Goal: Contribute content: Contribute content

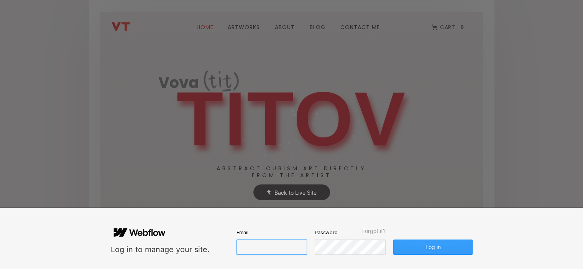
type input "[EMAIL_ADDRESS][DOMAIN_NAME]"
click at [437, 251] on button "Log in" at bounding box center [432, 247] width 79 height 15
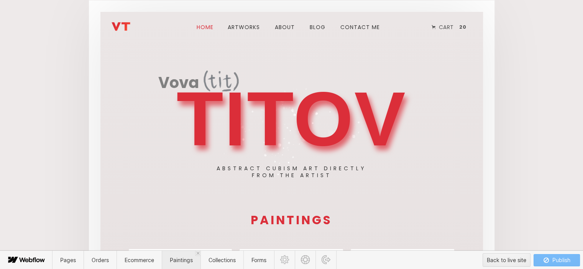
click at [184, 268] on span "Paintings" at bounding box center [181, 260] width 39 height 19
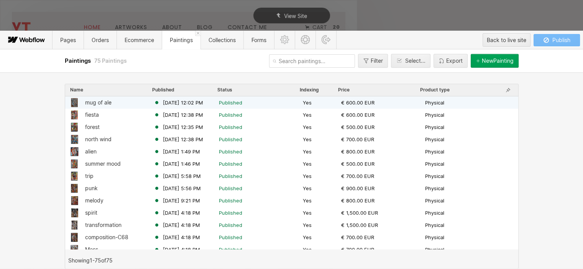
click at [103, 103] on div "mug of ale" at bounding box center [98, 103] width 26 height 6
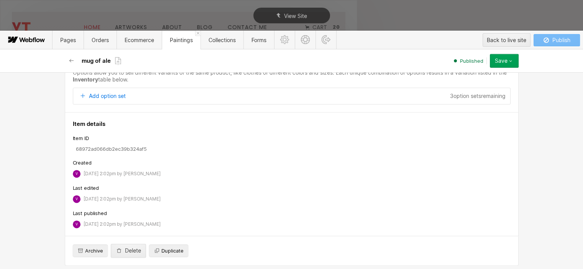
scroll to position [1028, 0]
click at [168, 248] on span "Duplicate" at bounding box center [172, 249] width 22 height 7
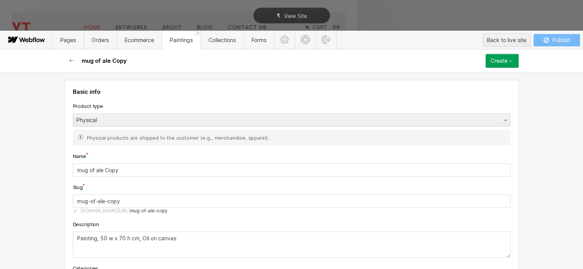
drag, startPoint x: 129, startPoint y: 169, endPoint x: 63, endPoint y: 171, distance: 66.7
click at [65, 171] on div "Basic info Product type Physical Physical products are shipped to the customer …" at bounding box center [291, 192] width 453 height 224
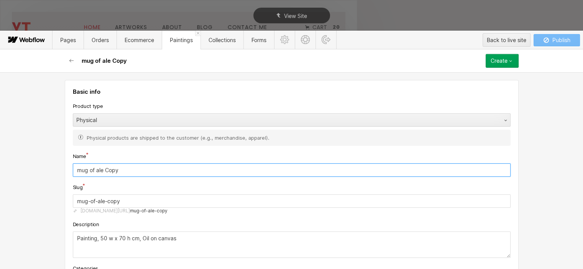
paste input "buffoon"
type input "buffoon"
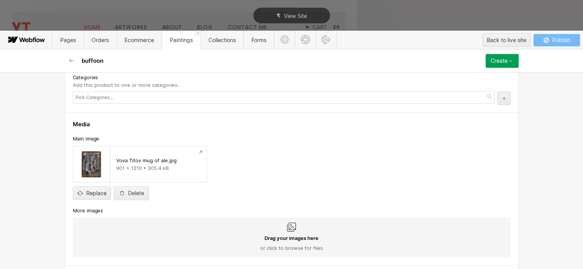
scroll to position [191, 0]
type input "buffoon"
click at [96, 191] on input "file" at bounding box center [91, 186] width 37 height 25
type input "C:\fakepath\Vova Titov buffoon.jpg"
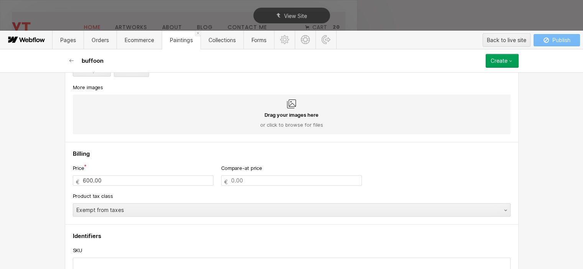
scroll to position [345, 0]
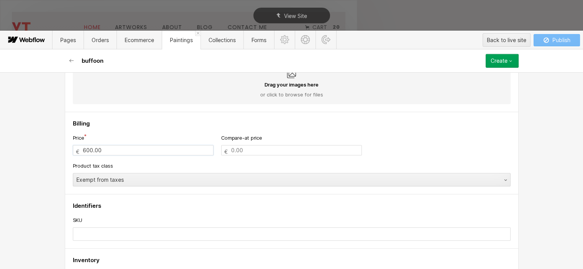
click at [80, 148] on input "600.00" at bounding box center [143, 150] width 141 height 10
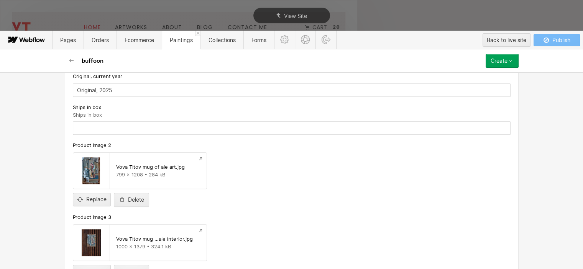
scroll to position [804, 0]
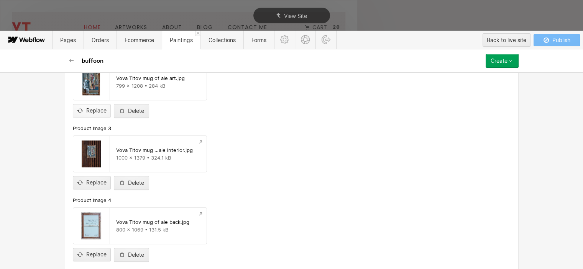
type input "500.00"
click at [93, 111] on input "file" at bounding box center [91, 104] width 37 height 25
type input "C:\fakepath\Vova Tit buffoon.jpg"
click at [97, 181] on input "file" at bounding box center [91, 176] width 37 height 25
type input "C:\fakepath\Vova Titov buffoon interior.jpg"
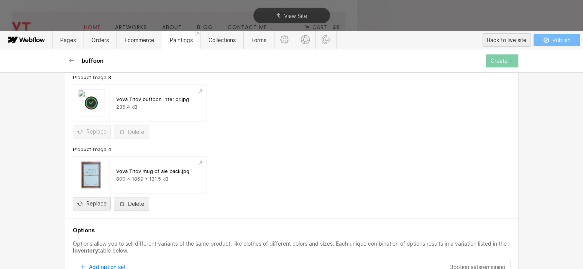
scroll to position [875, 0]
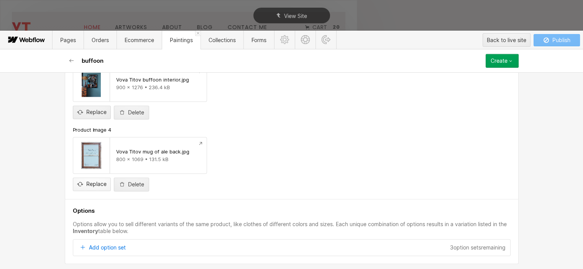
click at [97, 182] on input "file" at bounding box center [91, 177] width 37 height 25
type input "C:\fakepath\Vova Titov buffoon back.jpg"
click at [502, 59] on div "Create" at bounding box center [498, 61] width 17 height 6
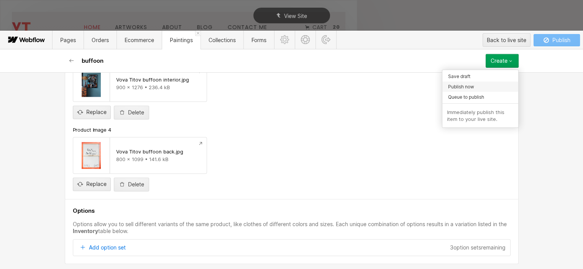
click at [466, 87] on span "Publish now" at bounding box center [461, 86] width 26 height 7
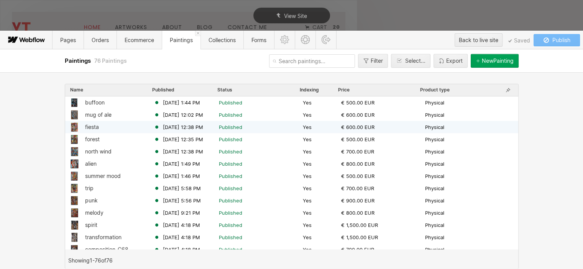
click at [96, 127] on div "fiesta" at bounding box center [92, 127] width 14 height 6
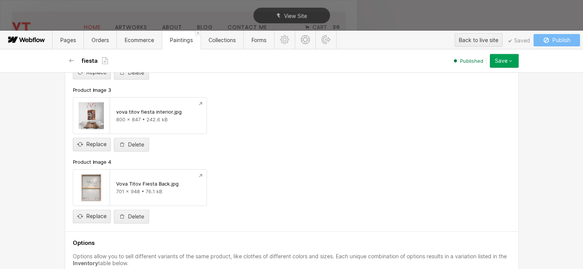
scroll to position [1028, 0]
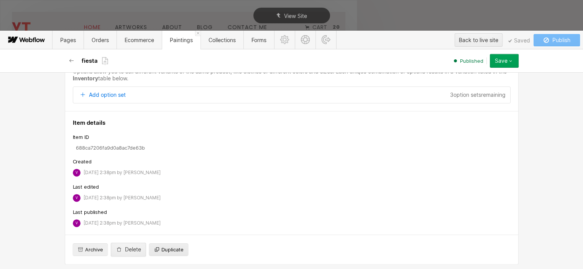
click at [167, 248] on span "Duplicate" at bounding box center [172, 249] width 22 height 7
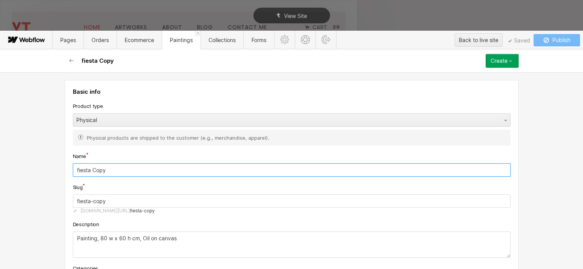
drag, startPoint x: 113, startPoint y: 169, endPoint x: 39, endPoint y: 169, distance: 74.7
click at [39, 169] on div "Basic info Product type Physical Physical products are shipped to the customer …" at bounding box center [291, 170] width 583 height 197
paste input "sh bone"
type input "fish bone"
type input "fish-bone"
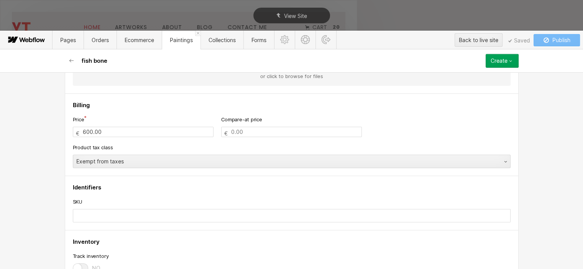
scroll to position [383, 0]
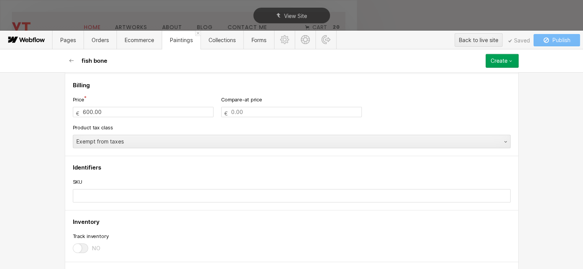
type input "fish bone"
click at [78, 110] on div "600.00 €" at bounding box center [143, 112] width 141 height 10
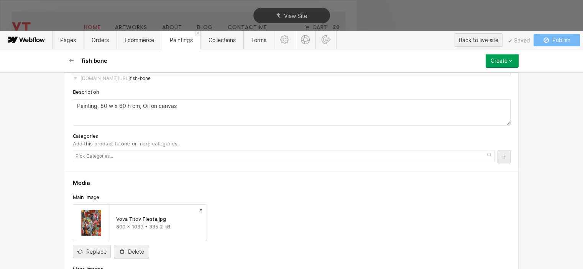
scroll to position [115, 0]
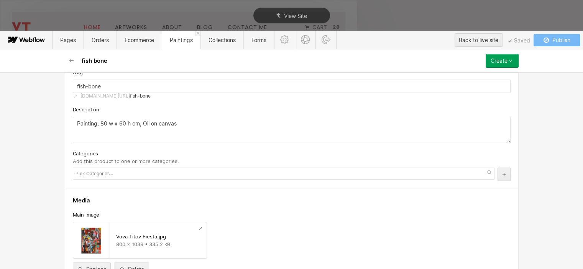
type input "900.00"
click at [101, 122] on textarea "Painting, 80 w x 60 h cm, Oil on canvas" at bounding box center [291, 130] width 437 height 26
click at [103, 125] on textarea "Painting, 80 w x 60 h cm, Oil on canvas" at bounding box center [291, 130] width 437 height 26
drag, startPoint x: 103, startPoint y: 123, endPoint x: 98, endPoint y: 123, distance: 4.6
click at [98, 123] on textarea "Painting, 80 w x 60 h cm, Oil on canvas" at bounding box center [291, 130] width 437 height 26
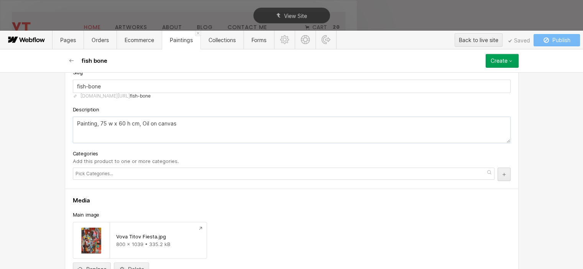
drag, startPoint x: 121, startPoint y: 124, endPoint x: 116, endPoint y: 125, distance: 4.4
click at [116, 125] on textarea "Painting, 75 w x 60 h cm, Oil on canvas" at bounding box center [291, 130] width 437 height 26
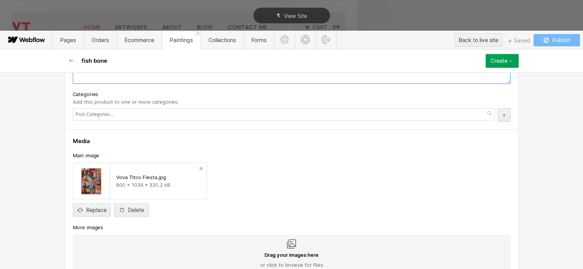
scroll to position [191, 0]
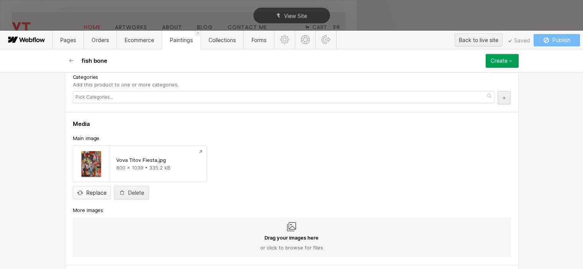
type textarea "Painting, 75 w x 85 h cm, Oil on canvas"
click at [93, 191] on input "file" at bounding box center [91, 186] width 37 height 25
type input "C:\fakepath\Vova Titov fish bone.jpg"
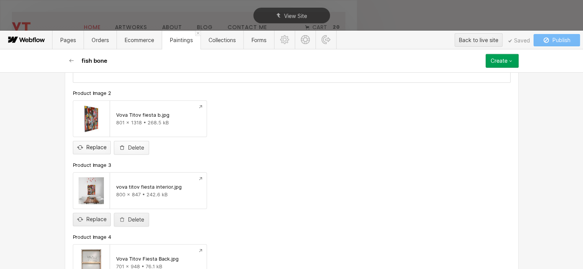
scroll to position [766, 0]
click at [96, 146] on input "file" at bounding box center [91, 142] width 37 height 25
type input "C:\fakepath\Vova Titov fish bone 1.jpg"
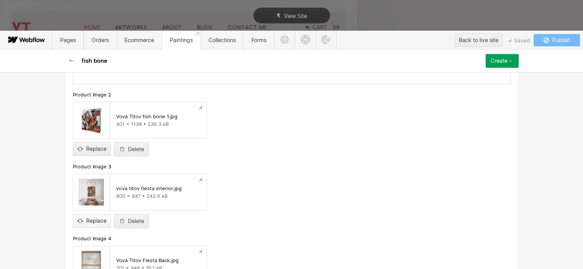
click at [91, 219] on input "file" at bounding box center [91, 214] width 37 height 25
type input "C:\fakepath\Vova Titov fish bone interior.jpg"
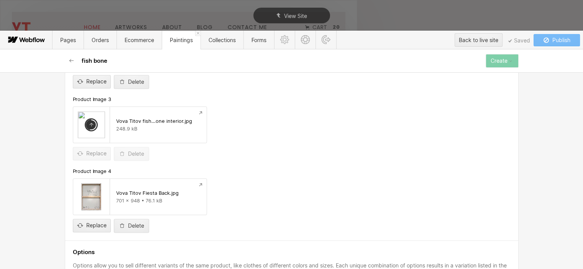
scroll to position [843, 0]
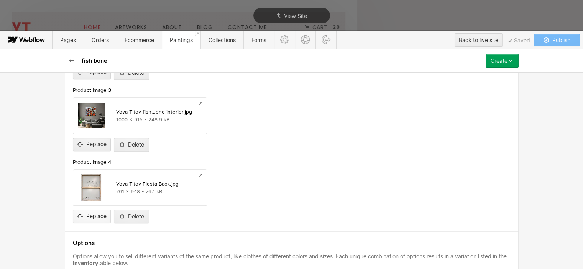
click at [96, 217] on input "file" at bounding box center [91, 210] width 37 height 25
type input "C:\fakepath\Vova Titov fish bone back.jpg"
click at [497, 61] on div "Create" at bounding box center [498, 61] width 17 height 6
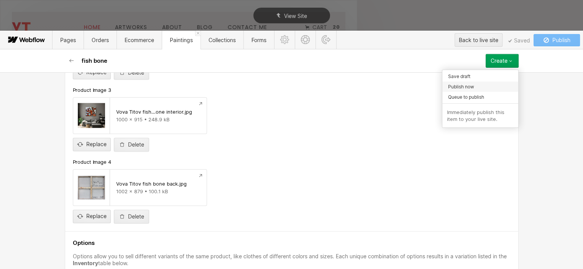
click at [476, 87] on div "Publish now" at bounding box center [480, 87] width 76 height 10
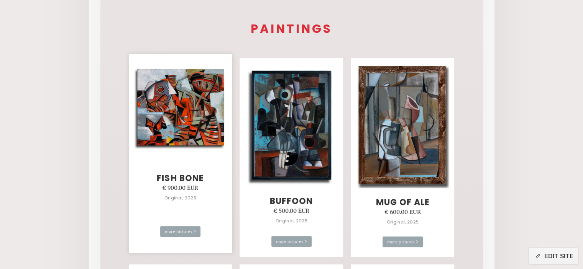
click at [185, 134] on img at bounding box center [180, 108] width 93 height 84
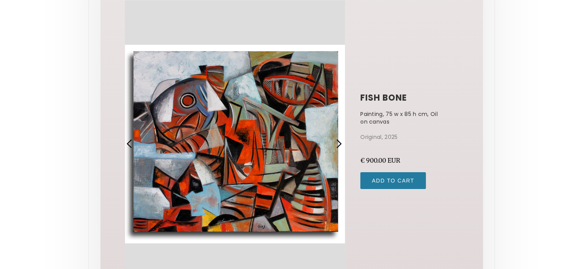
scroll to position [77, 0]
click at [339, 142] on div "next slide" at bounding box center [339, 144] width 10 height 10
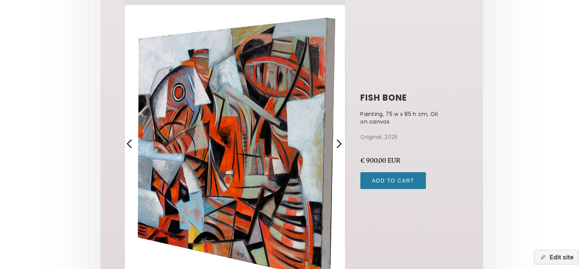
scroll to position [0, 0]
click at [339, 142] on div "next slide" at bounding box center [339, 144] width 10 height 10
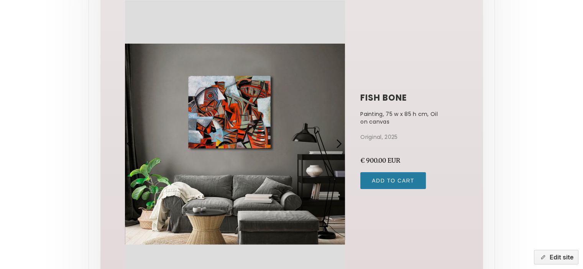
click at [339, 142] on div "next slide" at bounding box center [339, 144] width 10 height 10
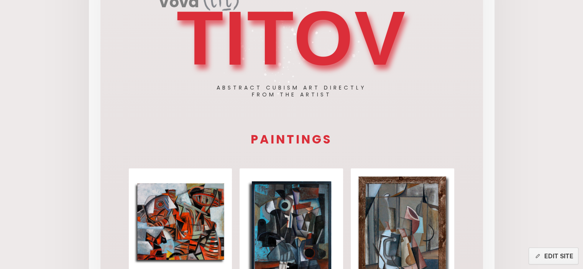
scroll to position [38, 0]
